Goal: Information Seeking & Learning: Learn about a topic

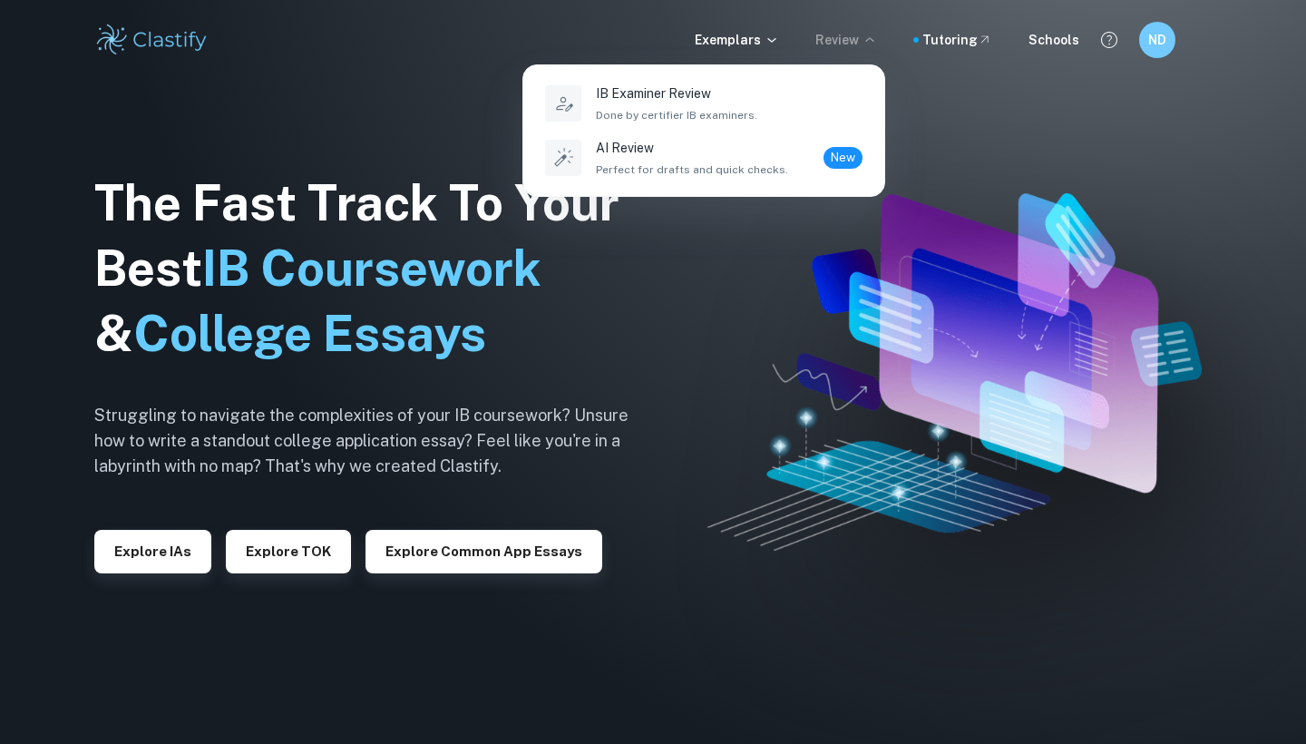
click at [773, 34] on div at bounding box center [653, 372] width 1306 height 744
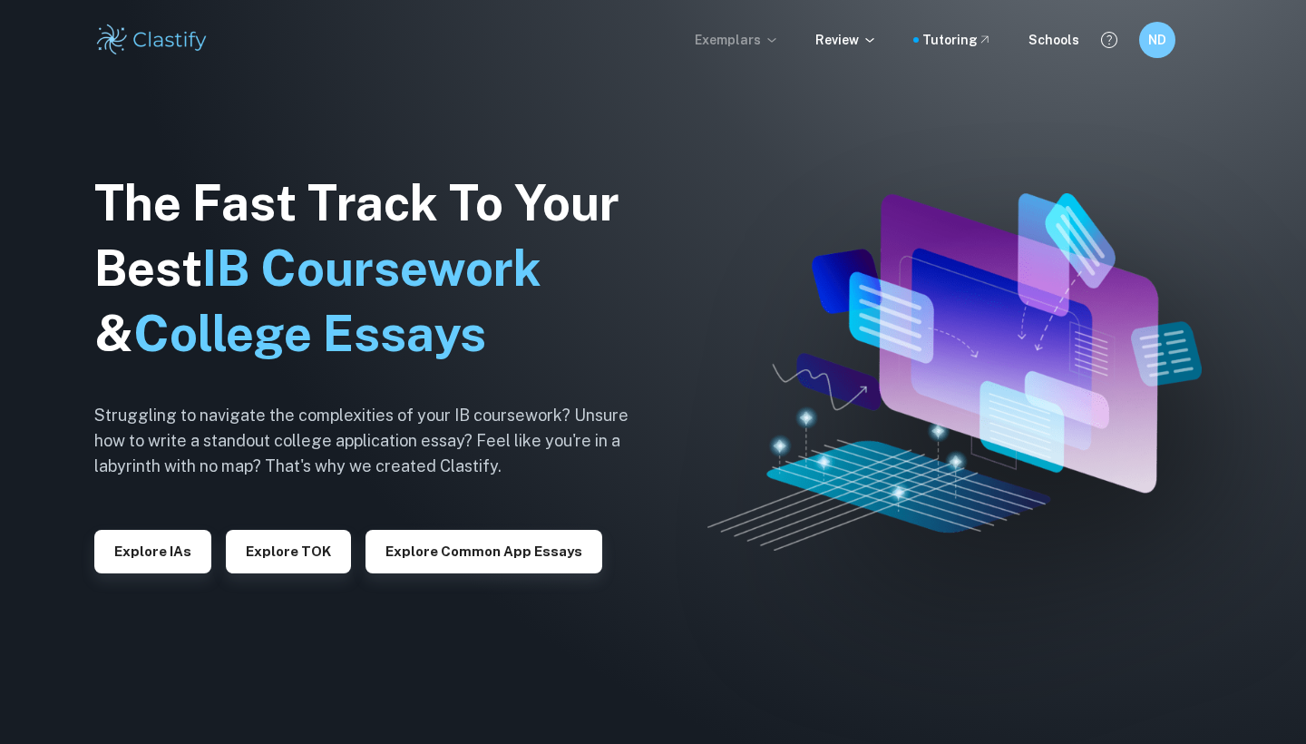
click at [772, 44] on p "Exemplars" at bounding box center [737, 40] width 84 height 20
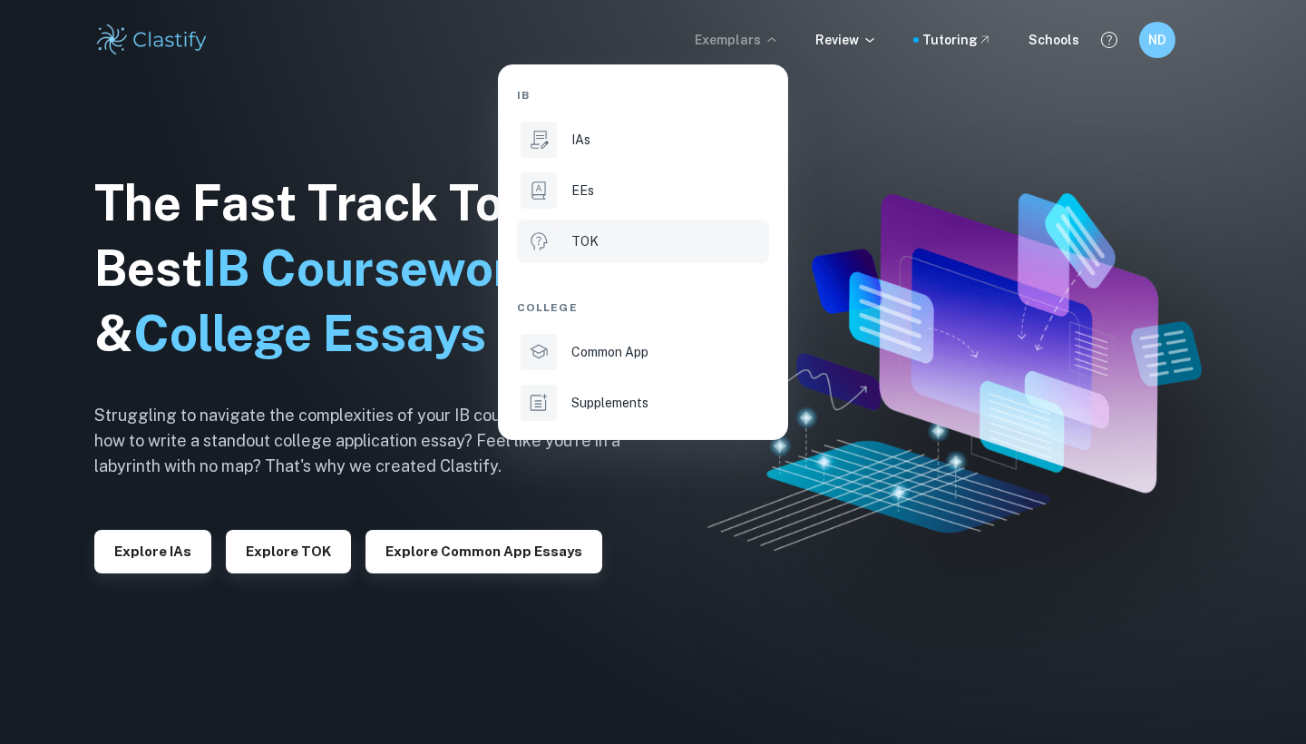
click at [611, 239] on div "TOK" at bounding box center [668, 241] width 194 height 20
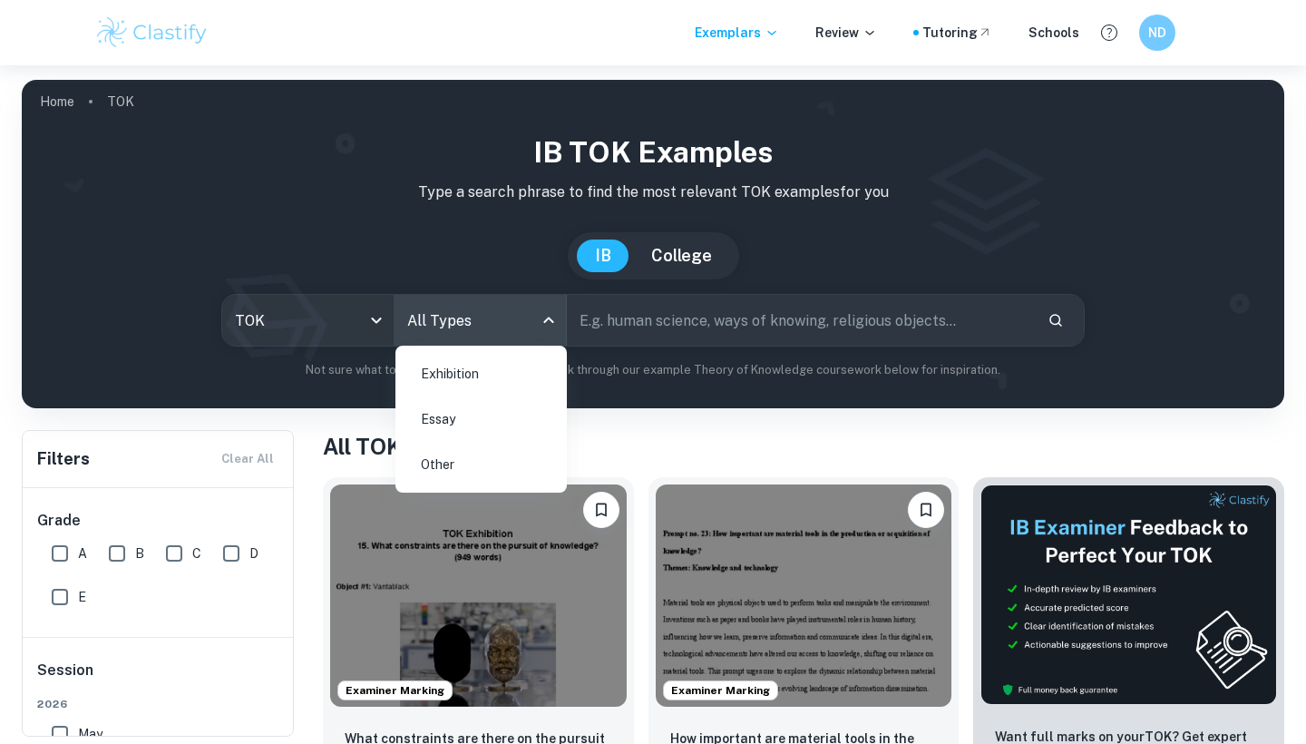
click at [503, 310] on body "We value your privacy We use cookies to enhance your browsing experience, serve…" at bounding box center [653, 437] width 1306 height 744
click at [476, 412] on li "Essay" at bounding box center [481, 419] width 157 height 42
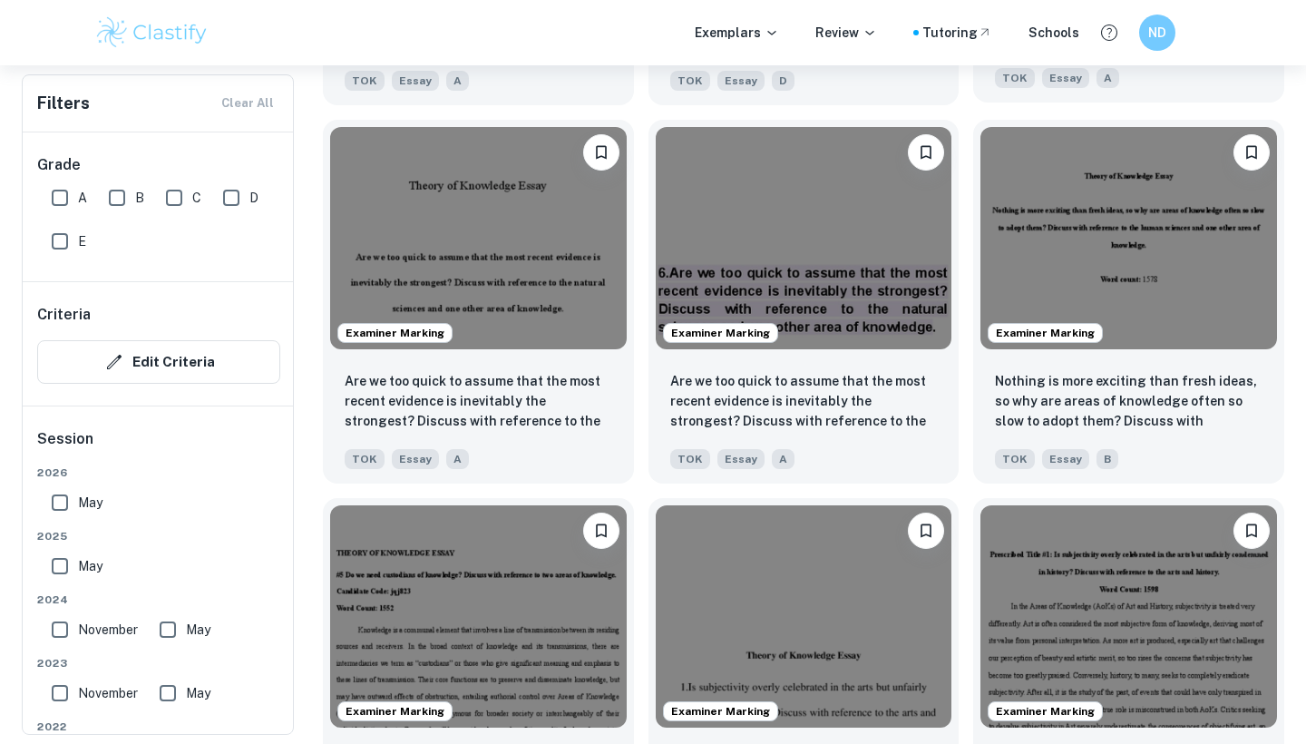
scroll to position [2435, 0]
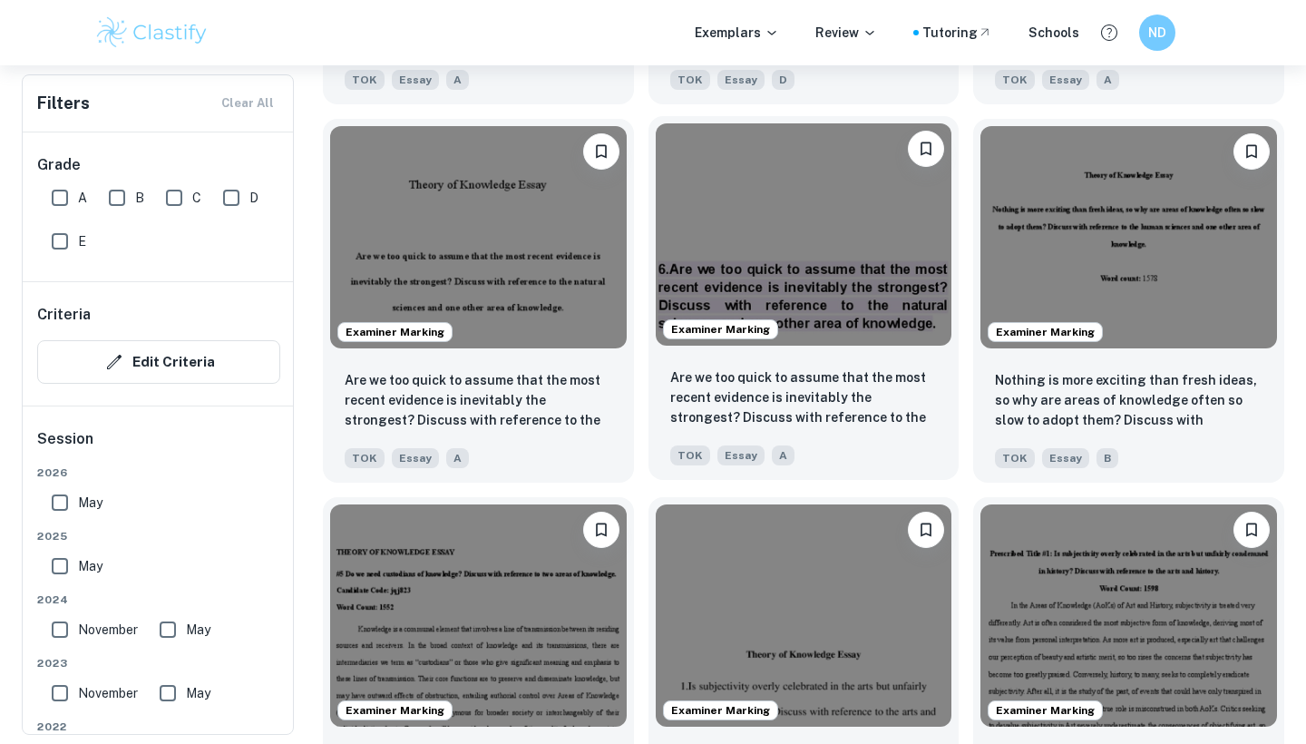
click at [886, 278] on img at bounding box center [804, 234] width 297 height 222
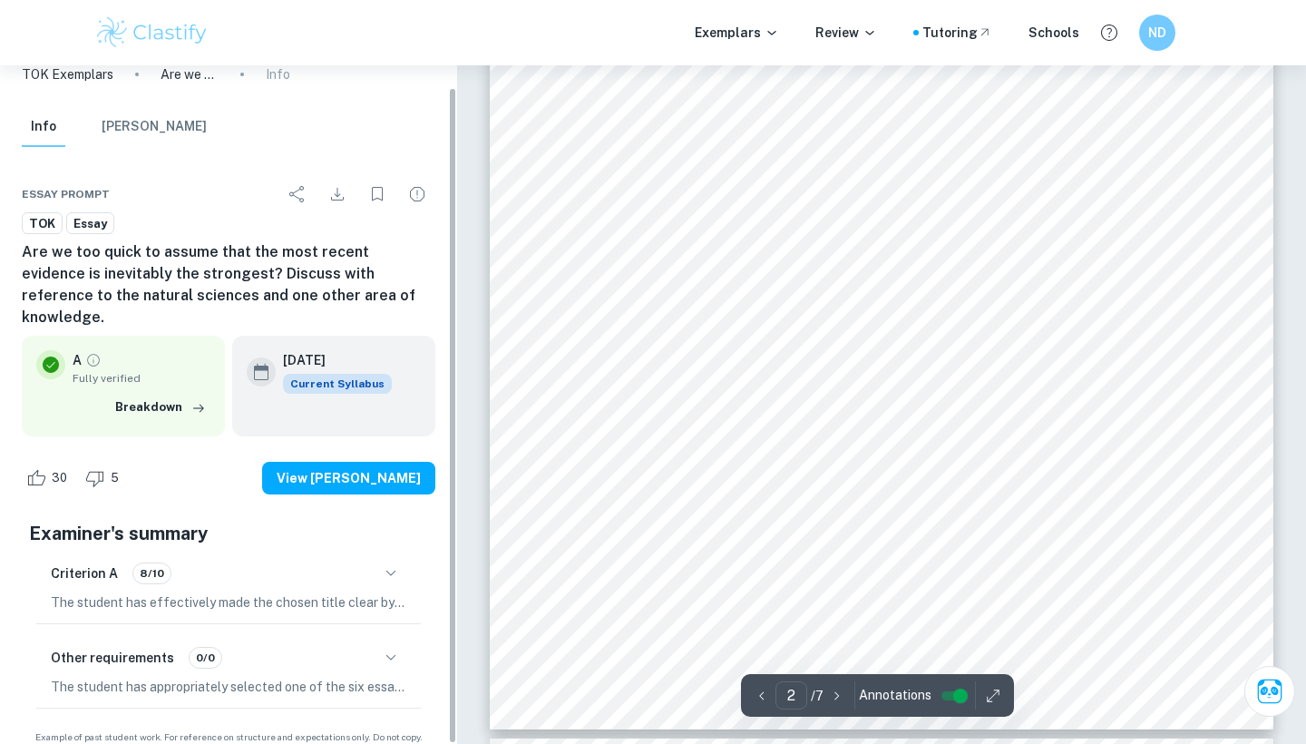
scroll to position [22, 0]
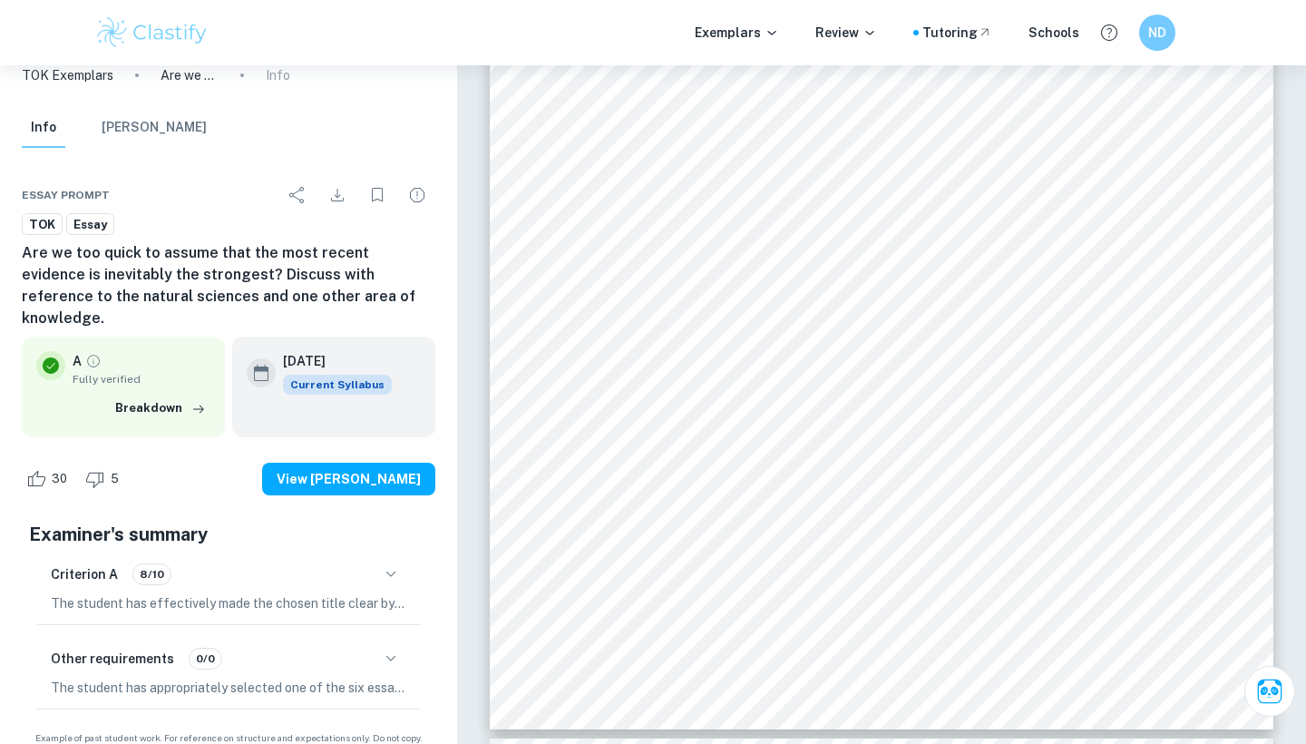
click at [387, 648] on icon "button" at bounding box center [391, 659] width 22 height 22
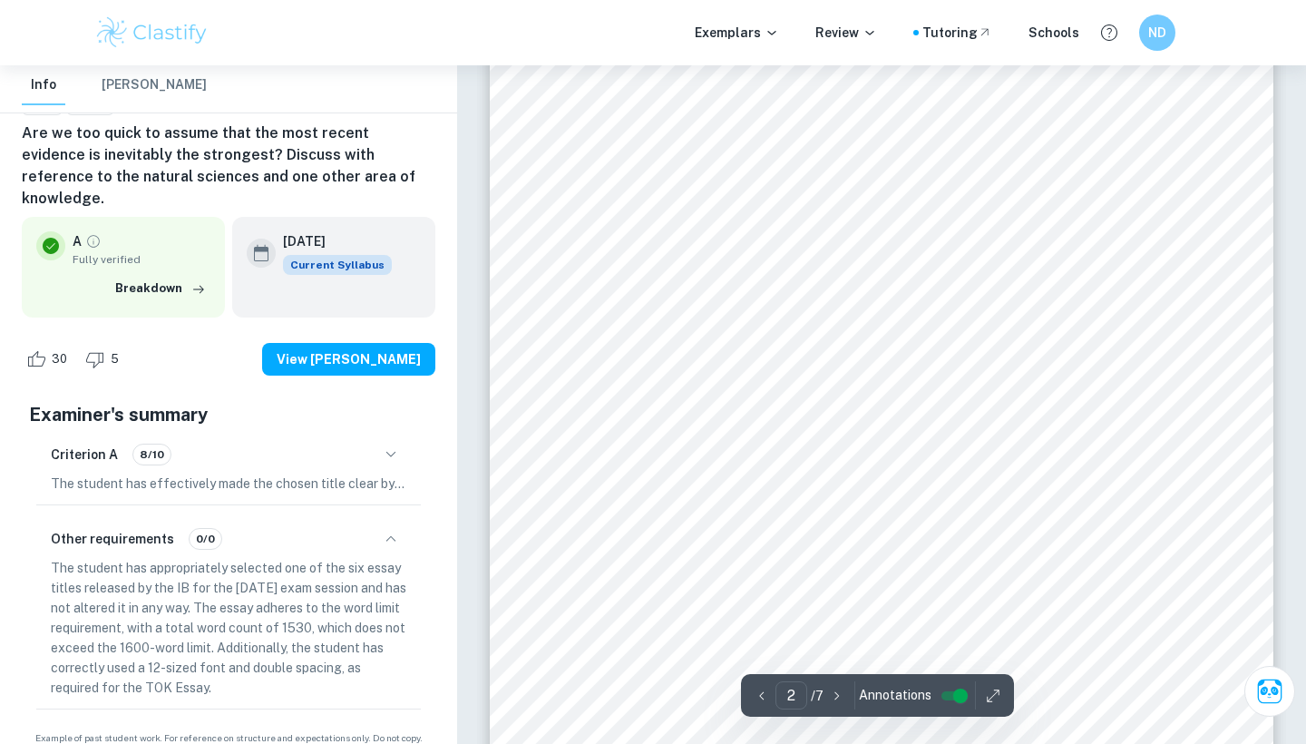
scroll to position [1473, 0]
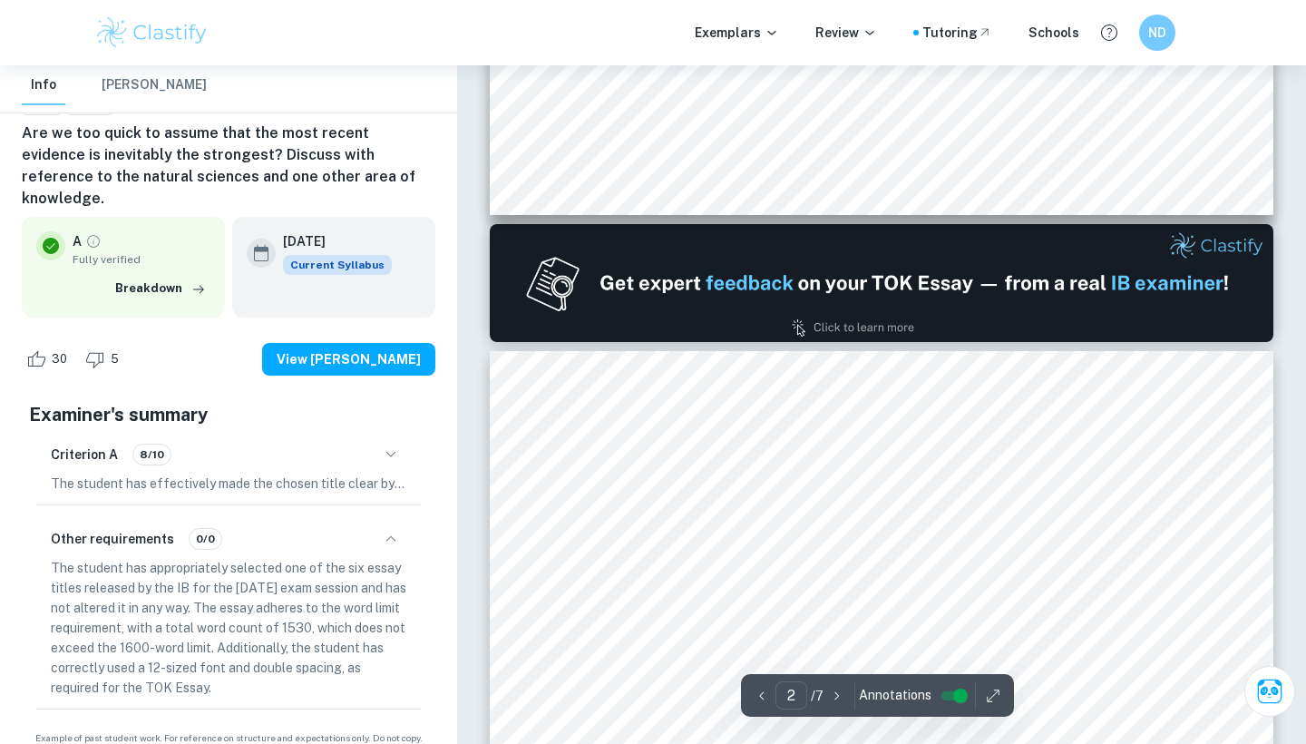
type input "1"
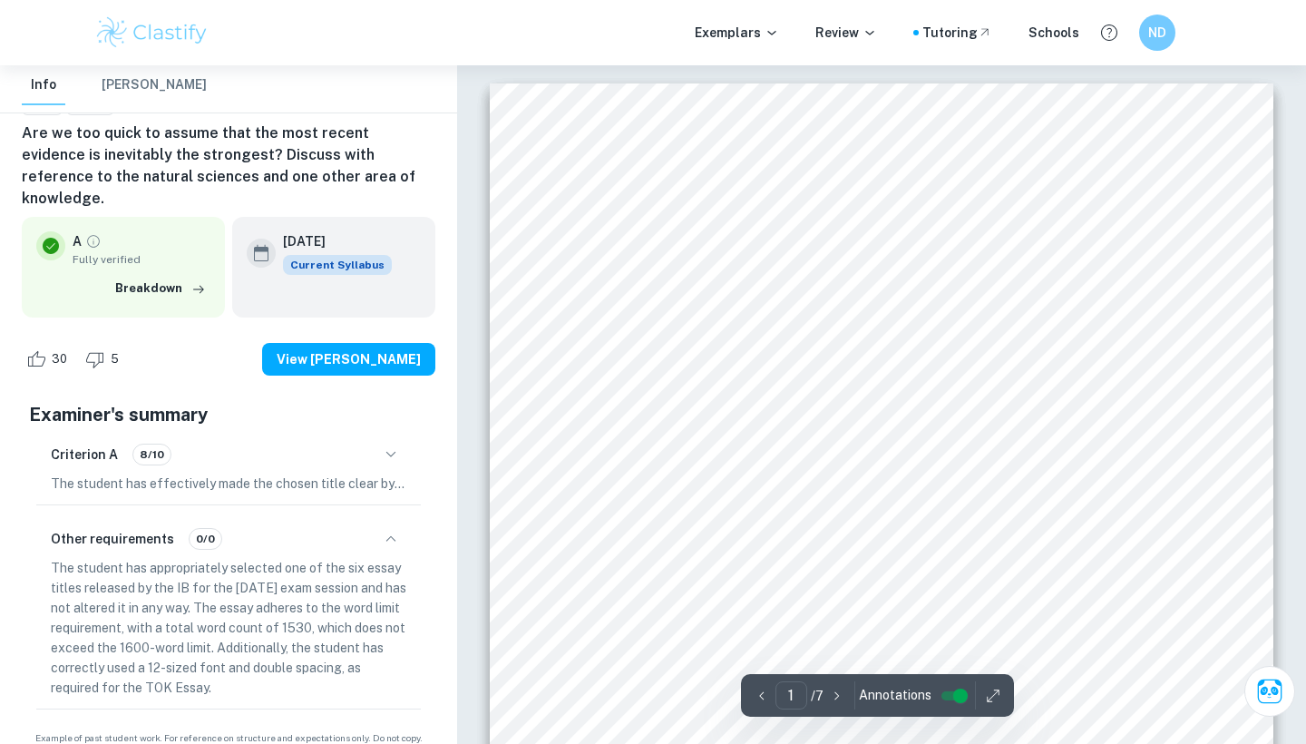
scroll to position [0, 0]
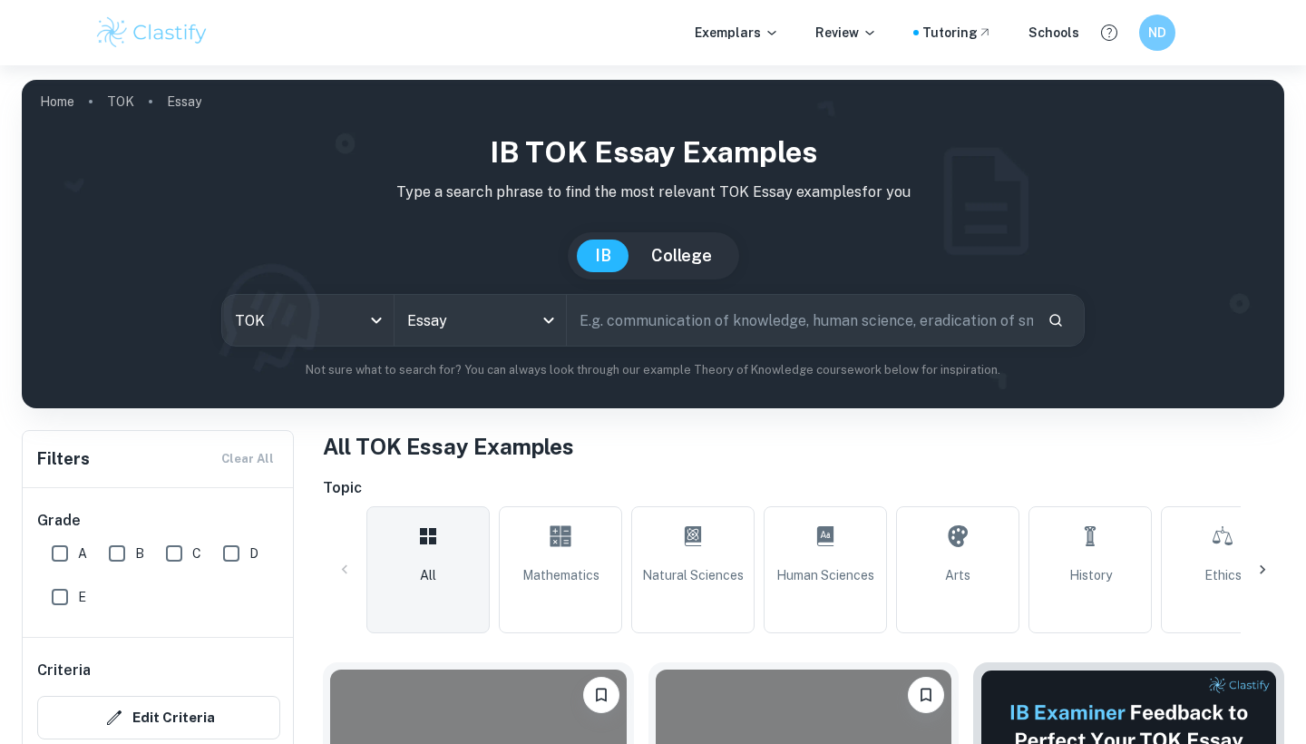
scroll to position [2435, 0]
